Goal: Navigation & Orientation: Find specific page/section

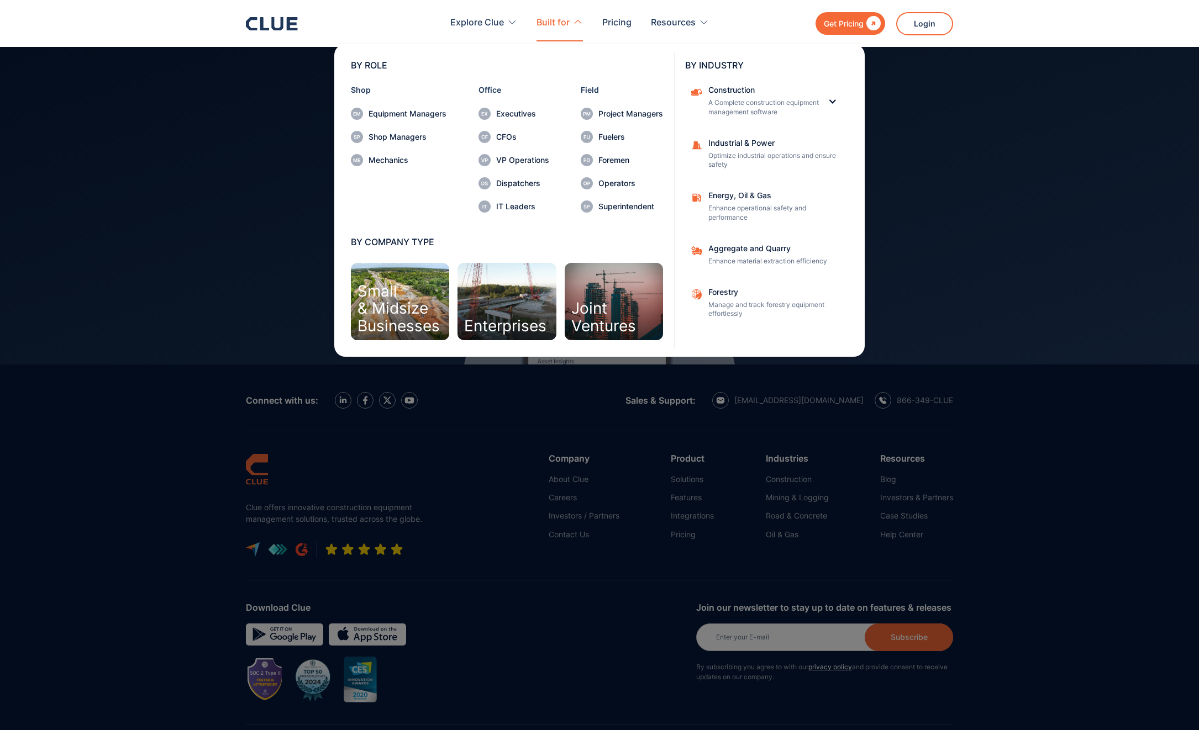
scroll to position [4775, 0]
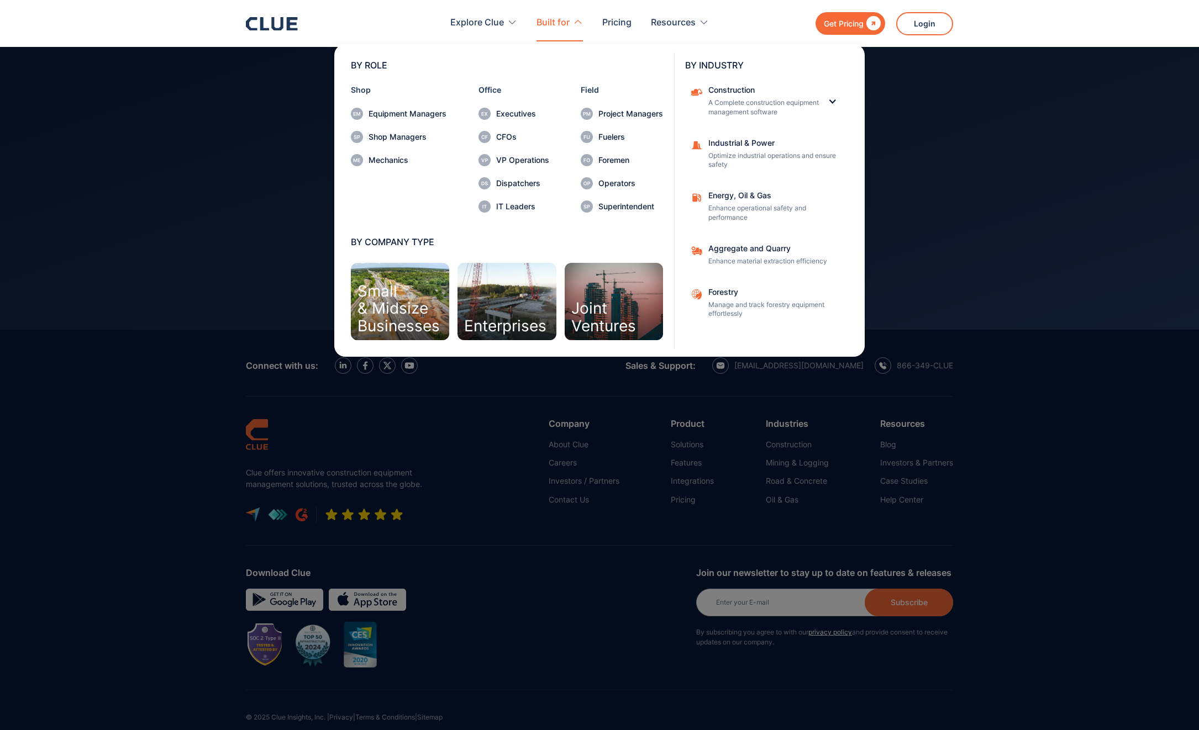
click at [932, 297] on nav "BY ROLE Shop Equipment Managers Shop Managers Mechanics Office Executives CFOs …" at bounding box center [599, 198] width 707 height 315
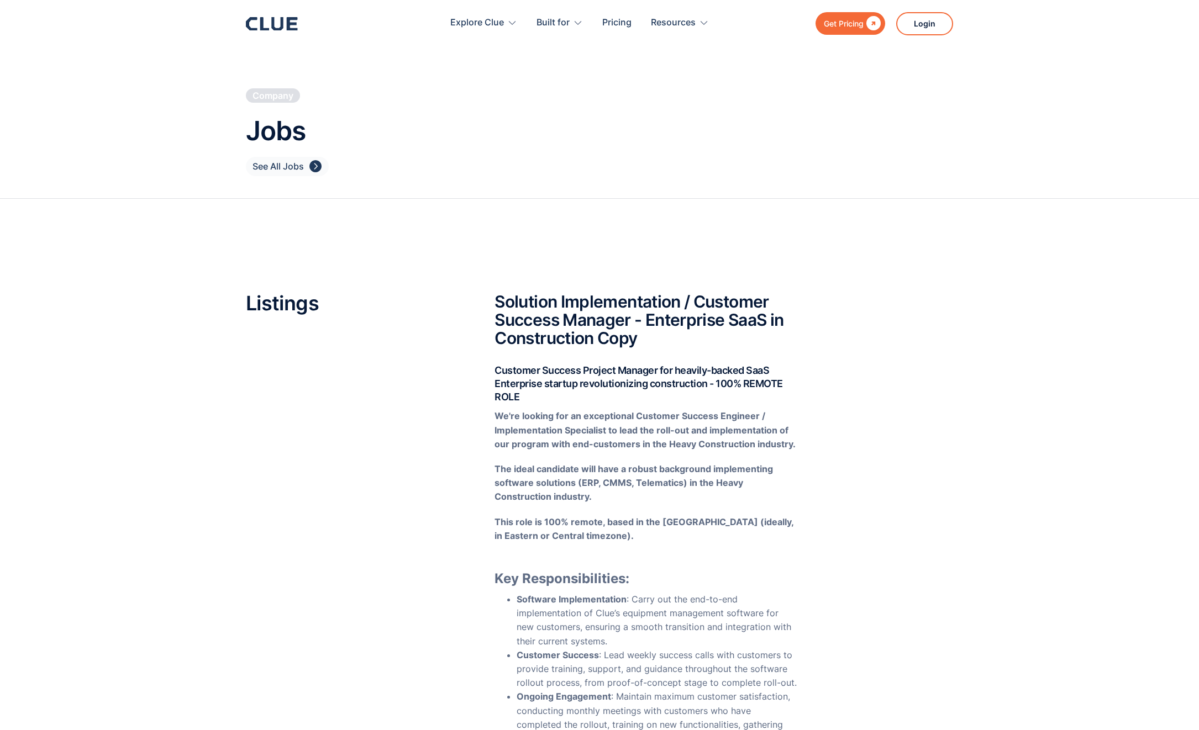
click at [298, 165] on div "See All Jobs" at bounding box center [278, 167] width 51 height 14
